Goal: Task Accomplishment & Management: Use online tool/utility

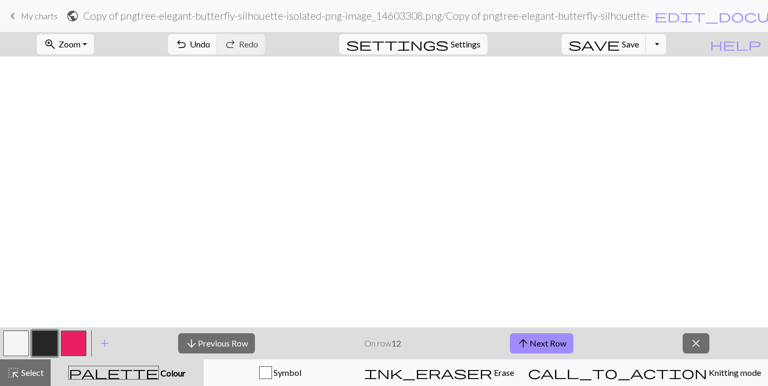
scroll to position [308, 0]
drag, startPoint x: 394, startPoint y: 1, endPoint x: 551, endPoint y: 344, distance: 376.8
click at [551, 344] on button "arrow_upward Next Row" at bounding box center [541, 343] width 63 height 20
click at [666, 41] on button "Toggle Dropdown" at bounding box center [655, 44] width 20 height 20
click at [665, 69] on button "file_copy Save a copy" at bounding box center [577, 67] width 176 height 17
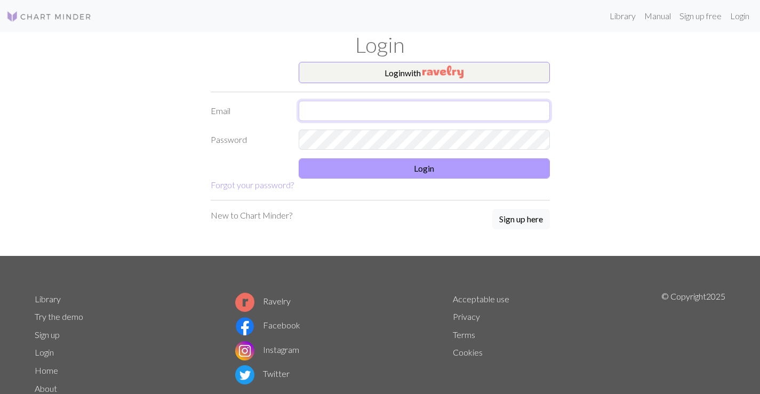
type input "[EMAIL_ADDRESS][DOMAIN_NAME]"
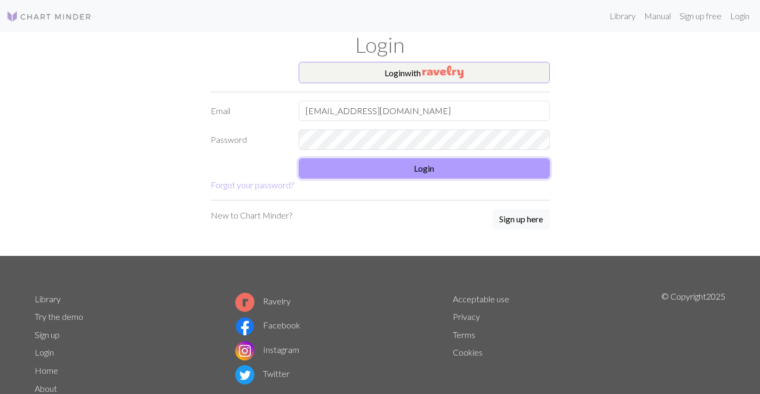
click at [453, 169] on button "Login" at bounding box center [423, 168] width 251 height 20
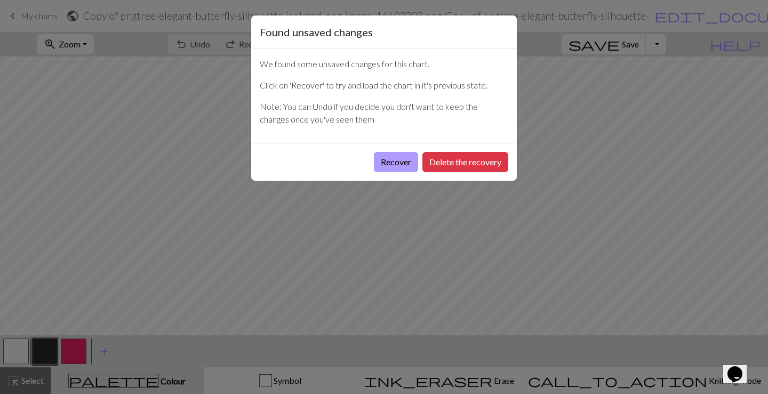
click at [388, 158] on button "Recover" at bounding box center [396, 162] width 44 height 20
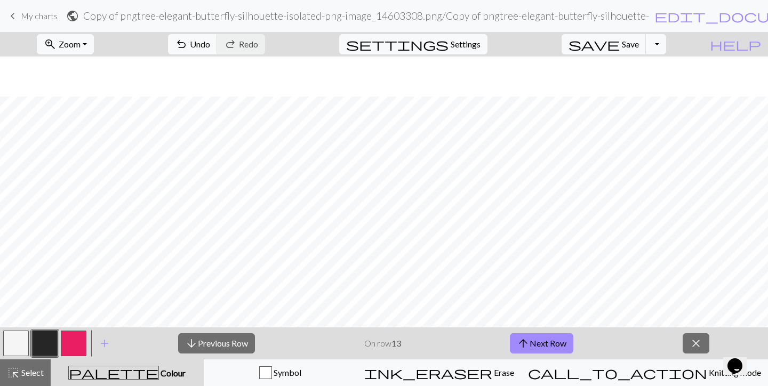
scroll to position [266, 0]
click at [94, 45] on button "zoom_in Zoom Zoom" at bounding box center [65, 44] width 57 height 20
click at [96, 127] on button "50%" at bounding box center [79, 127] width 84 height 17
click at [666, 48] on button "Toggle Dropdown" at bounding box center [655, 44] width 20 height 20
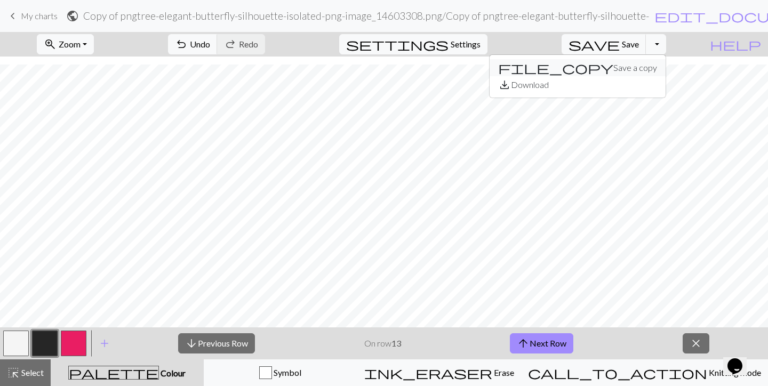
click at [664, 66] on button "file_copy Save a copy" at bounding box center [577, 67] width 176 height 17
click at [556, 340] on button "arrow_upward Next Row" at bounding box center [541, 343] width 63 height 20
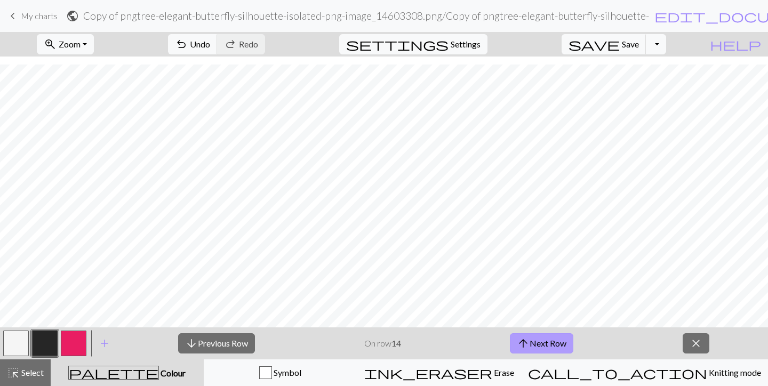
click at [558, 345] on button "arrow_upward Next Row" at bounding box center [541, 343] width 63 height 20
click at [666, 45] on button "Toggle Dropdown" at bounding box center [655, 44] width 20 height 20
click at [661, 68] on button "file_copy Save a copy" at bounding box center [577, 67] width 176 height 17
click at [430, 38] on div "zoom_in Zoom Zoom Fit all Fit width Fit height 50% 100% 150% 200% undo Undo Und…" at bounding box center [351, 44] width 702 height 25
